Goal: Check status: Check status

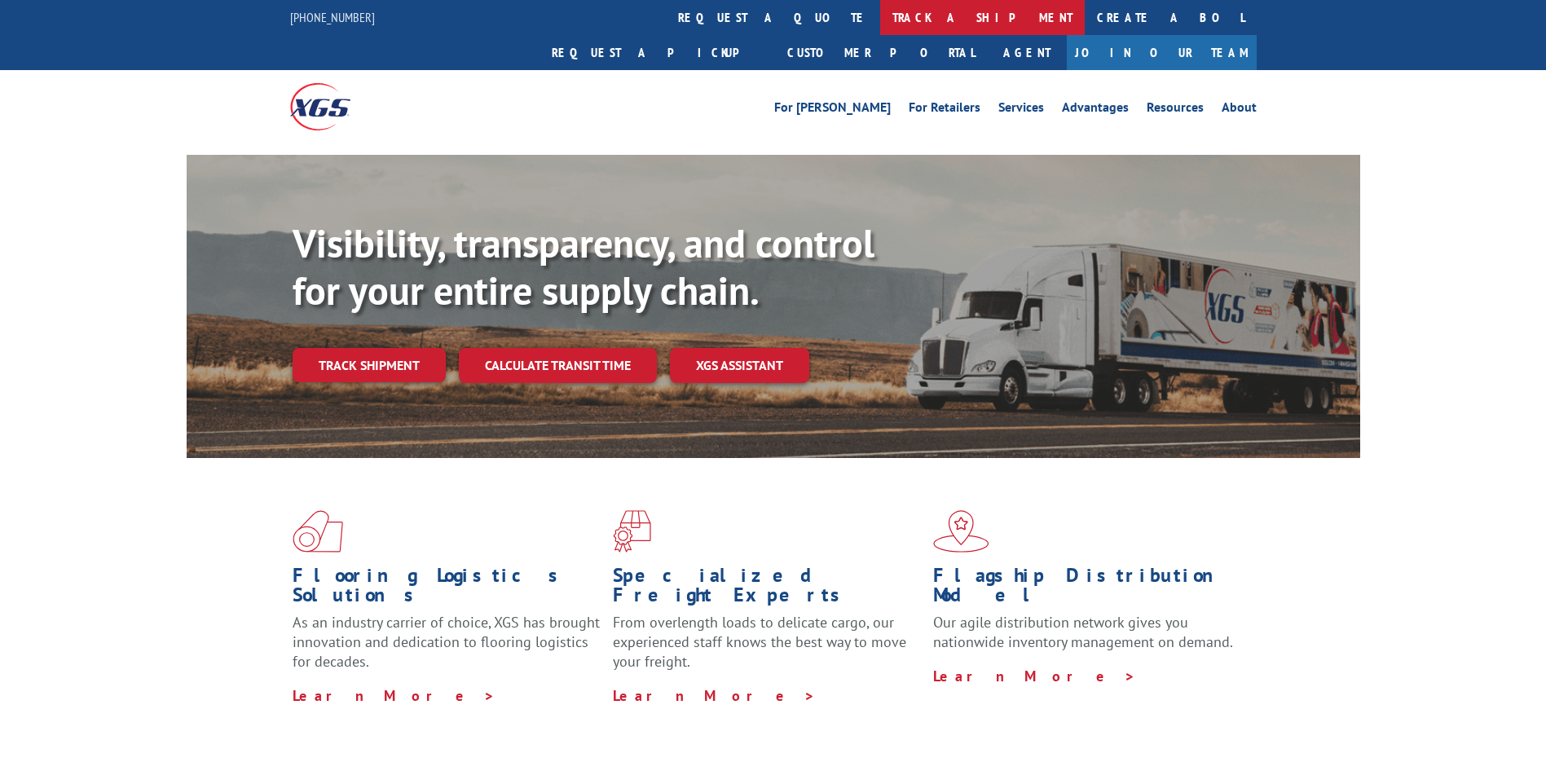
click at [880, 15] on link "track a shipment" at bounding box center [982, 17] width 205 height 35
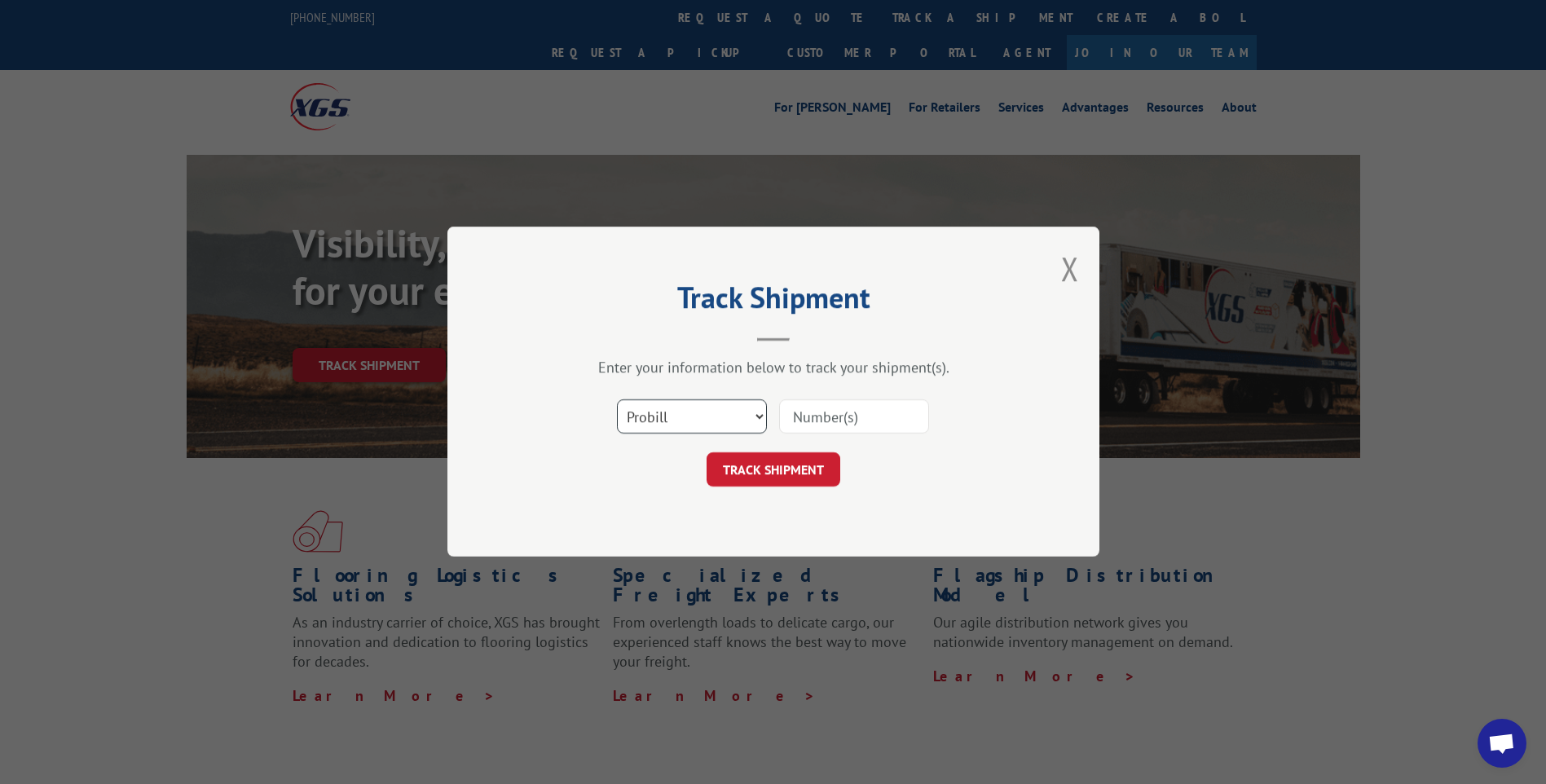
drag, startPoint x: 666, startPoint y: 424, endPoint x: 663, endPoint y: 435, distance: 11.4
click at [665, 424] on select "Select category... Probill BOL PO" at bounding box center [691, 417] width 150 height 34
select select "po"
click at [617, 400] on select "Select category... Probill BOL PO" at bounding box center [691, 417] width 150 height 34
click at [824, 418] on input at bounding box center [854, 417] width 150 height 34
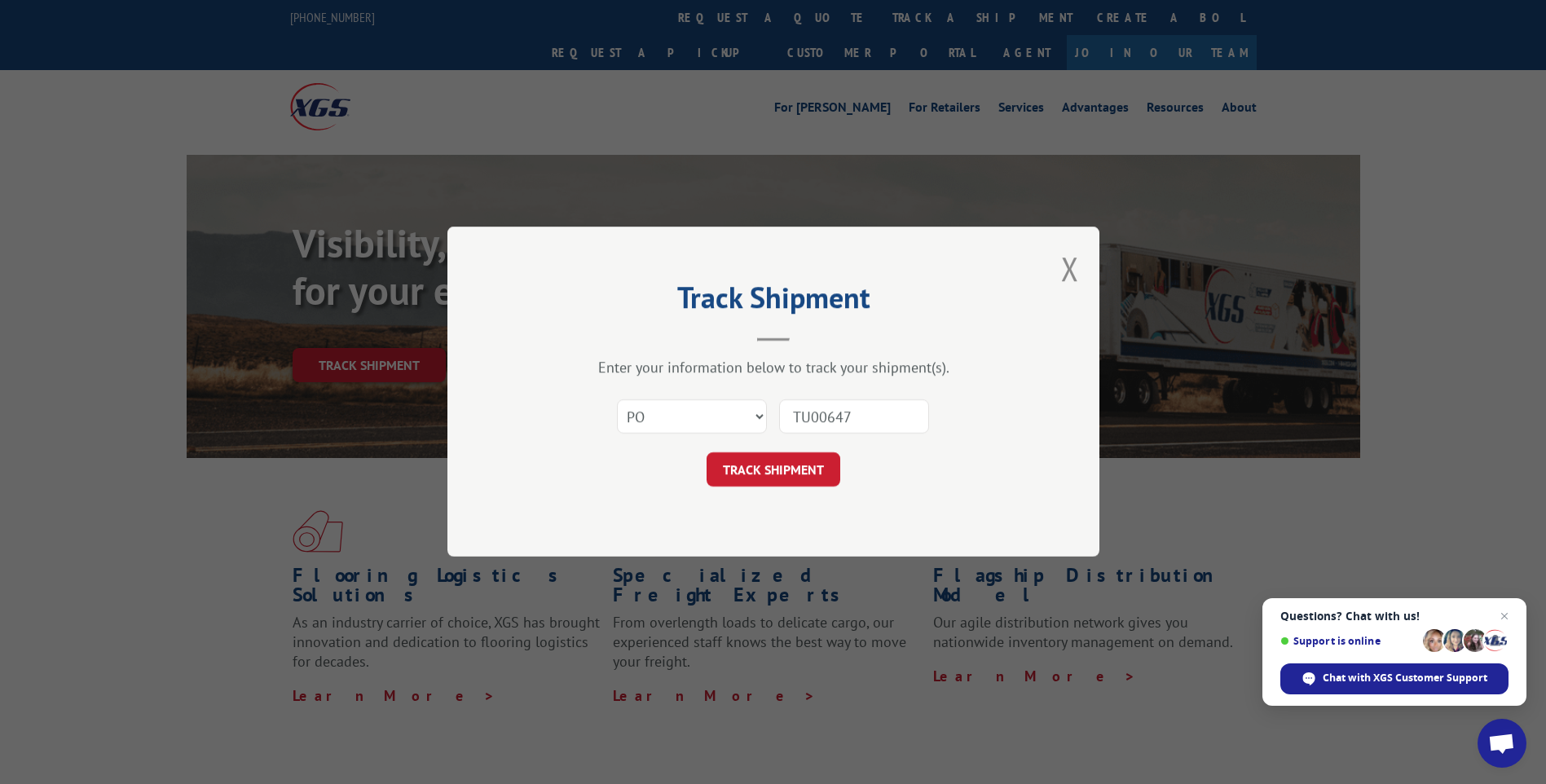
type input "TU006476"
click button "TRACK SHIPMENT" at bounding box center [773, 470] width 134 height 34
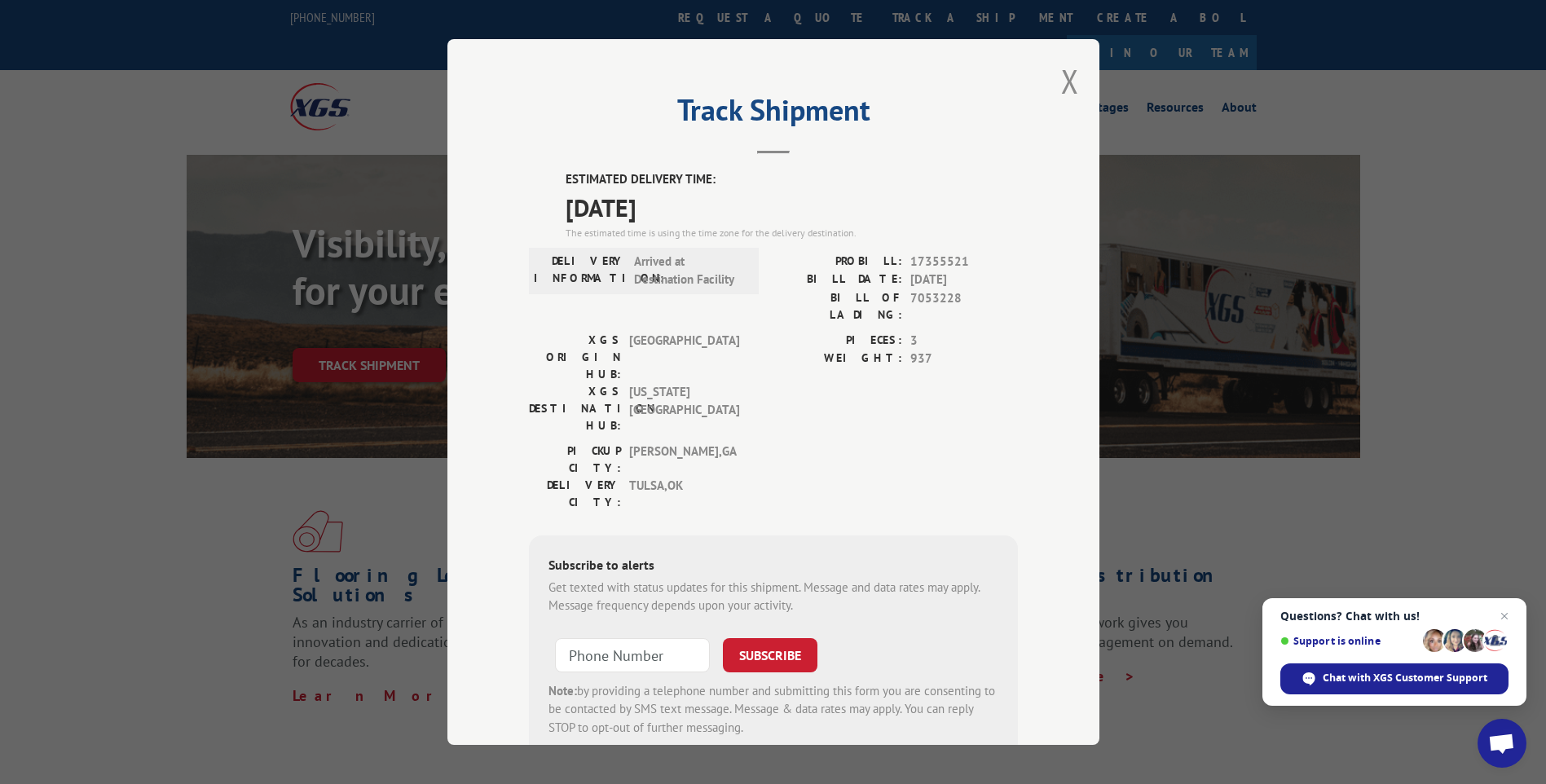
click at [928, 299] on span "7053228" at bounding box center [963, 306] width 107 height 34
copy span "7053228"
click at [1061, 76] on button "Close modal" at bounding box center [1070, 81] width 18 height 43
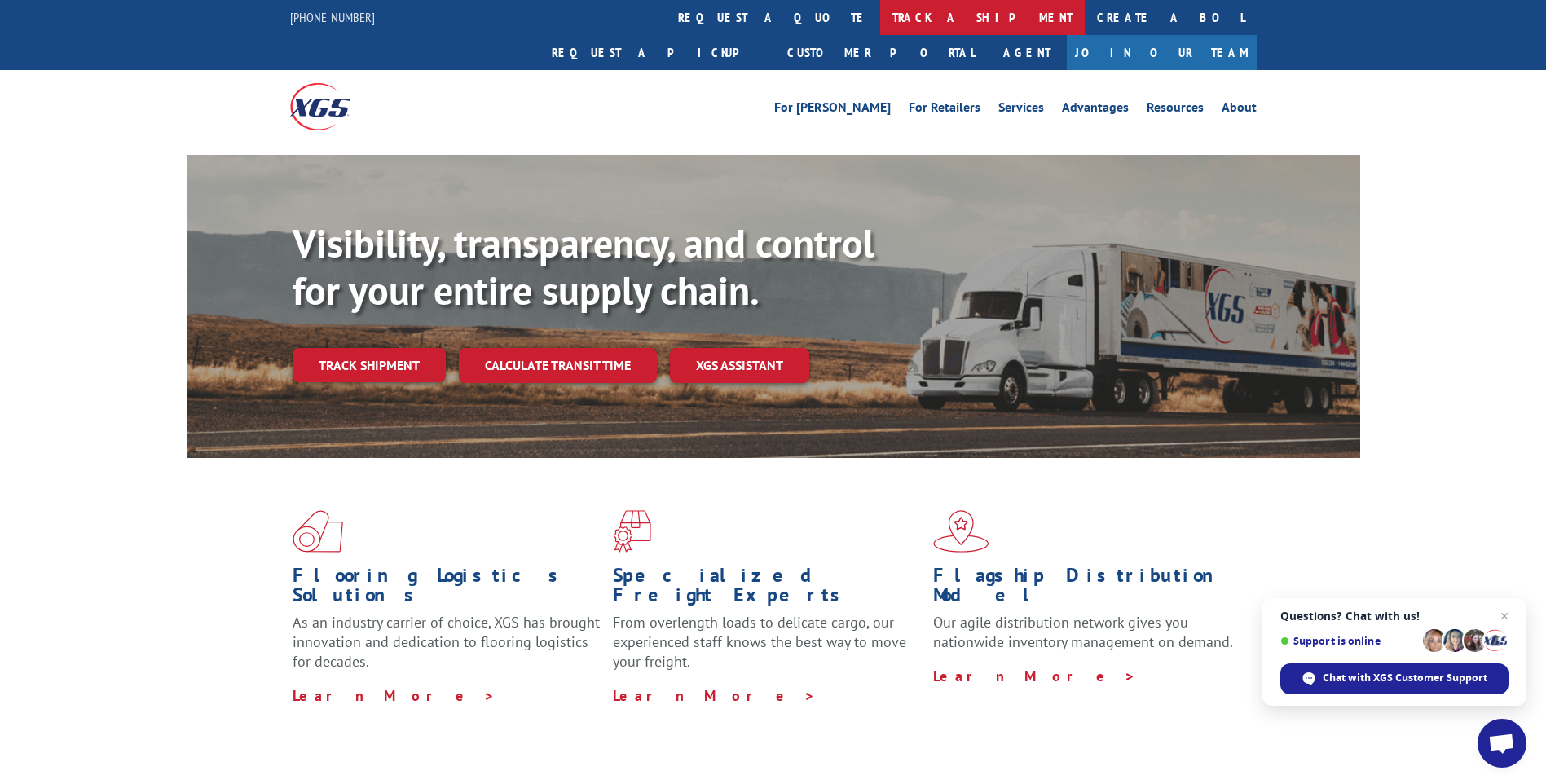
click at [880, 16] on link "track a shipment" at bounding box center [982, 17] width 205 height 35
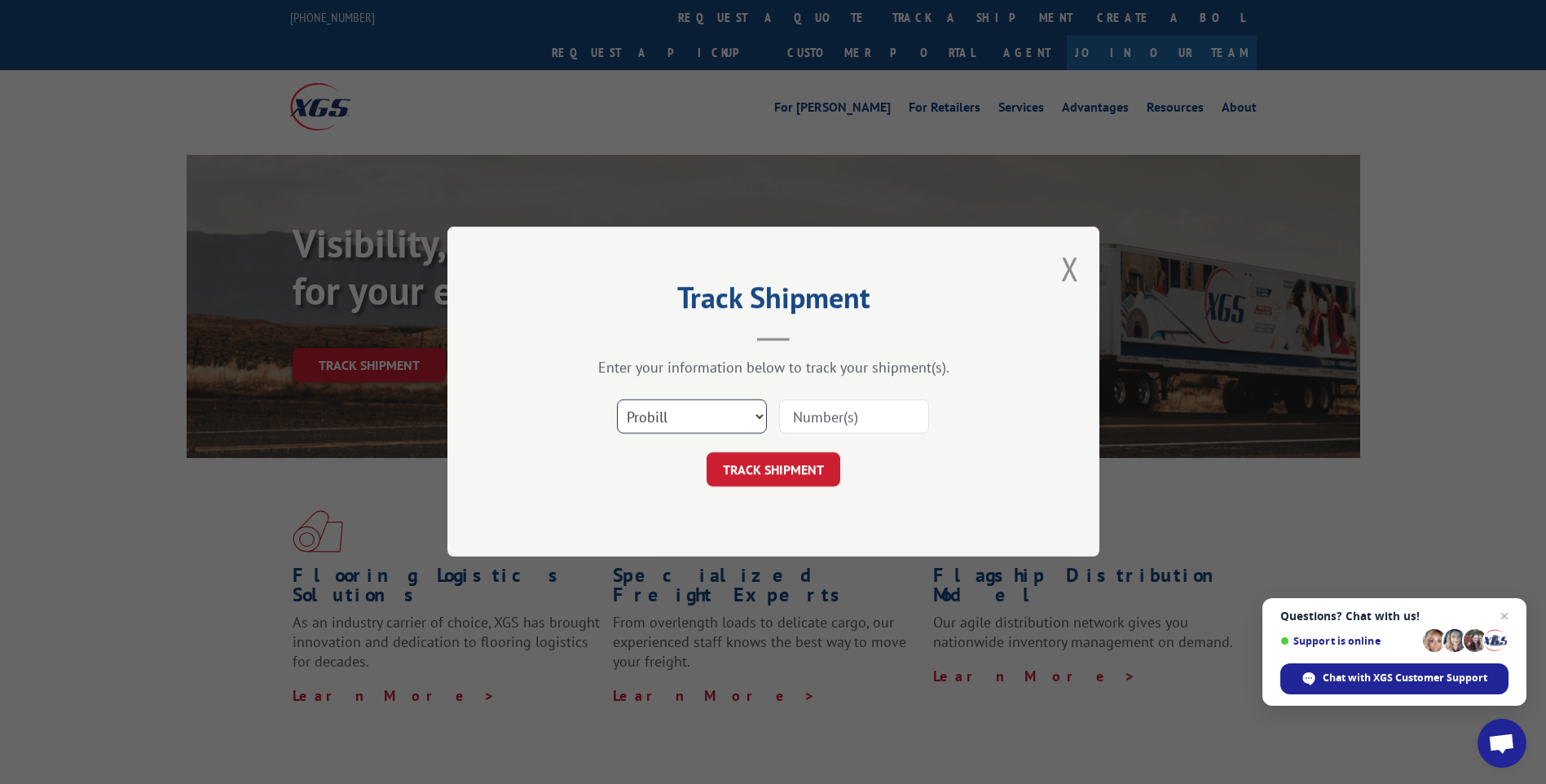
click at [700, 416] on select "Select category... Probill BOL PO" at bounding box center [691, 417] width 150 height 34
select select "po"
click at [617, 400] on select "Select category... Probill BOL PO" at bounding box center [691, 417] width 150 height 34
click at [814, 418] on input at bounding box center [854, 417] width 150 height 34
type input "TU006024"
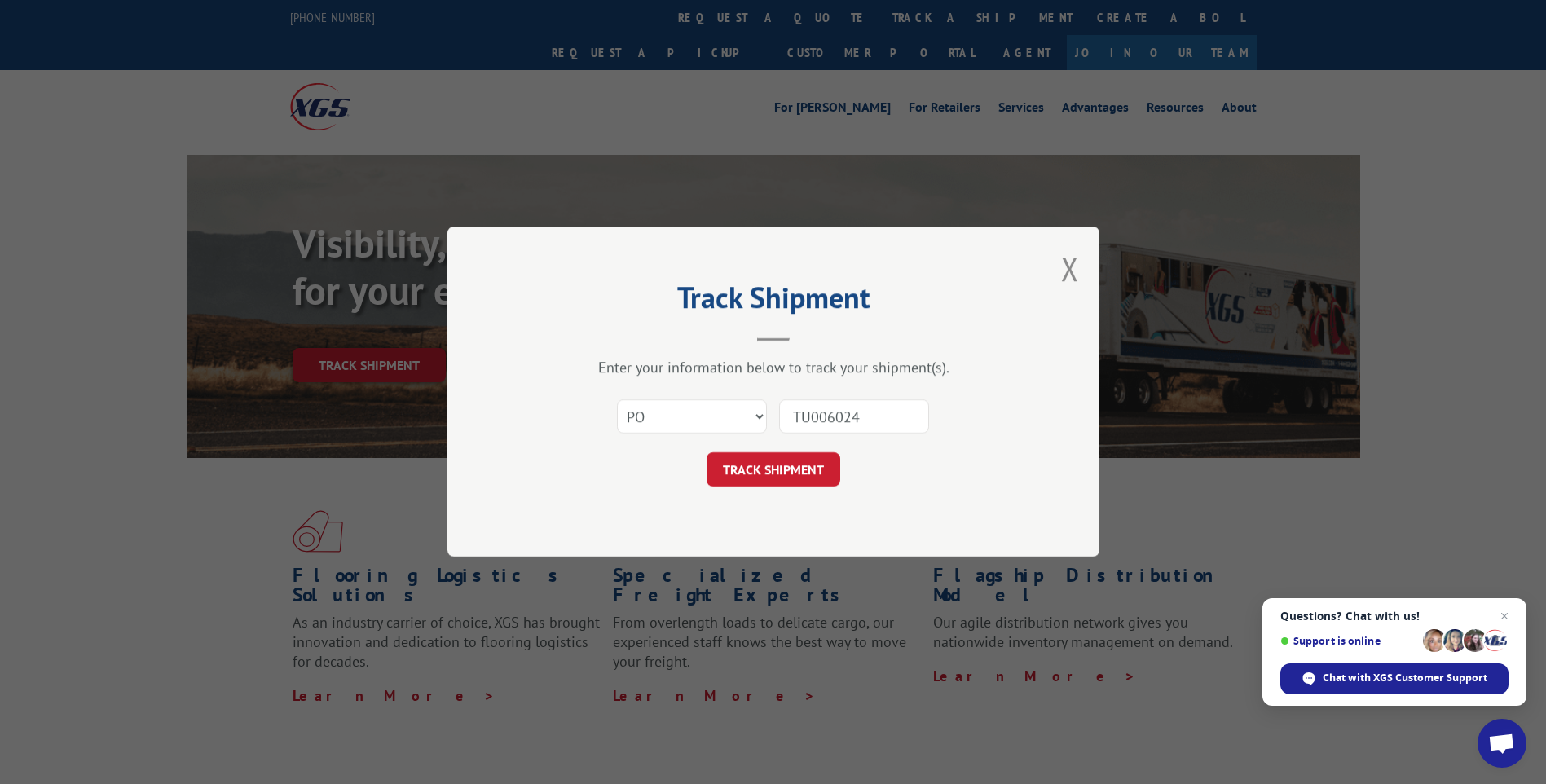
click button "TRACK SHIPMENT" at bounding box center [773, 470] width 134 height 34
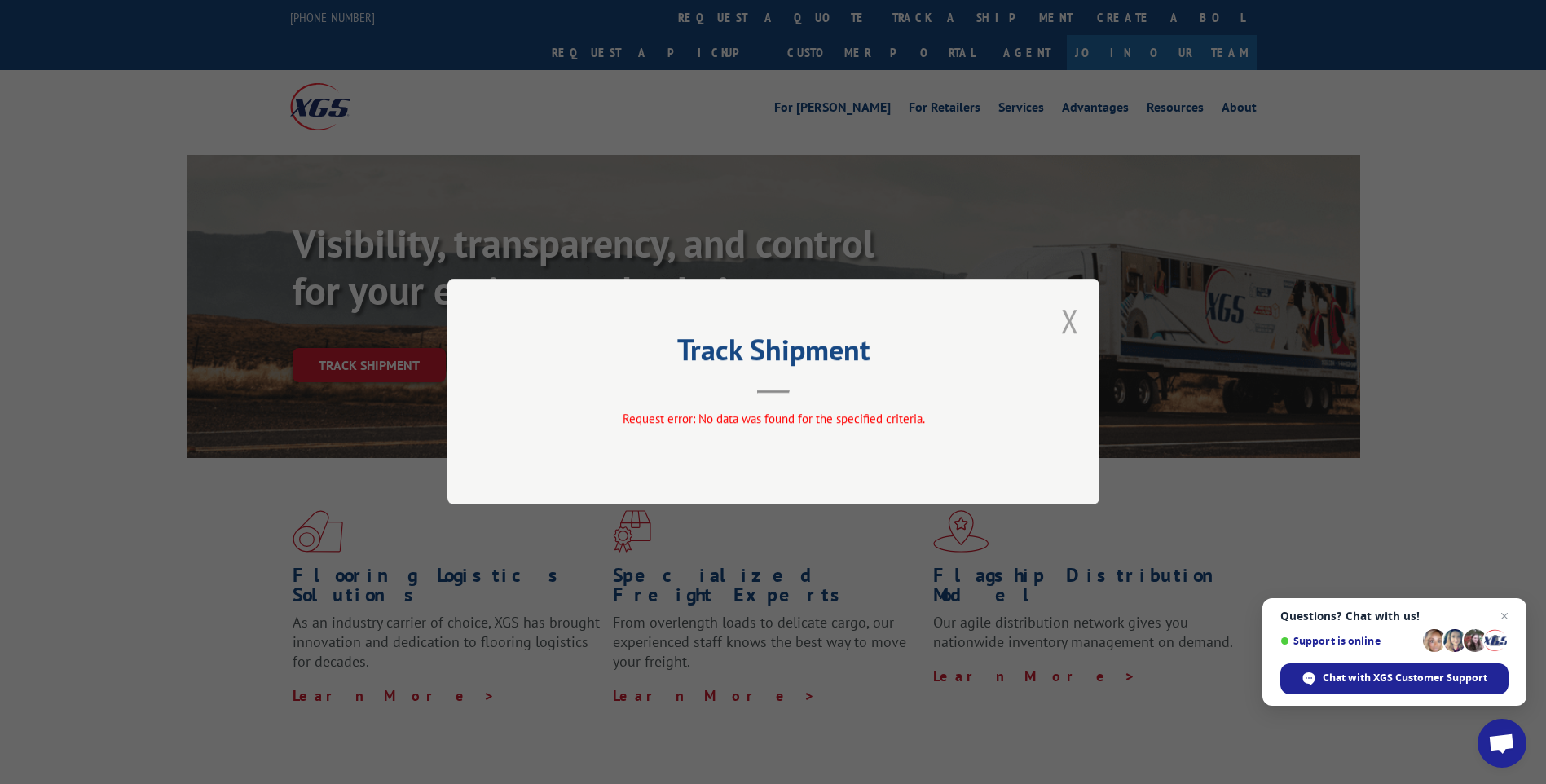
click at [1069, 313] on button "Close modal" at bounding box center [1070, 320] width 18 height 43
